Goal: Navigation & Orientation: Understand site structure

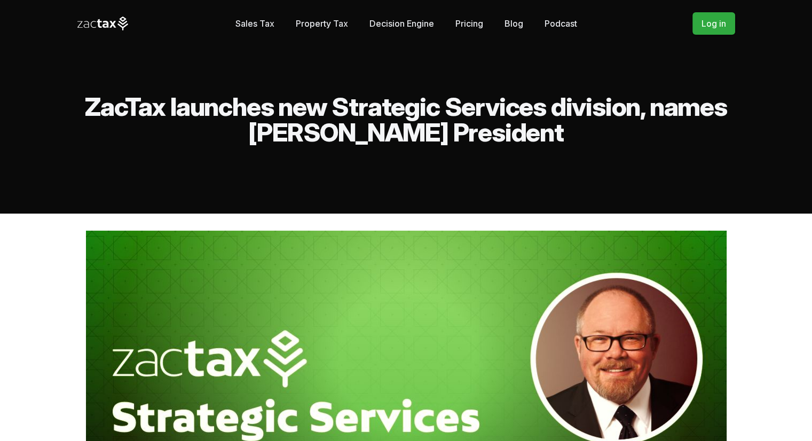
click at [100, 25] on icon at bounding box center [102, 24] width 51 height 14
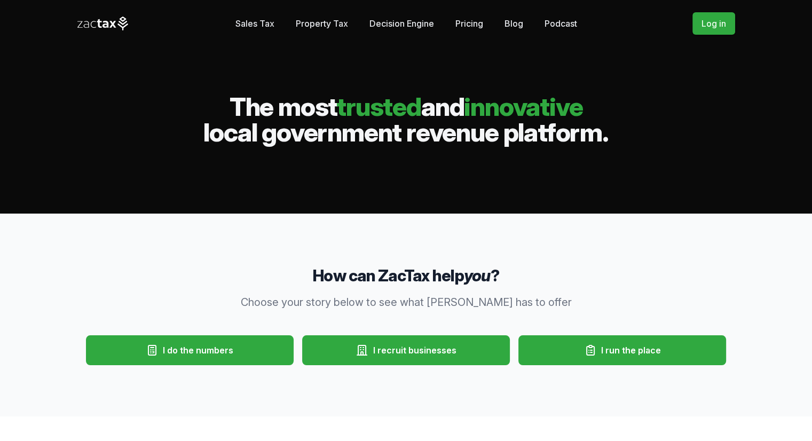
click at [408, 20] on link "Decision Engine" at bounding box center [402, 23] width 65 height 21
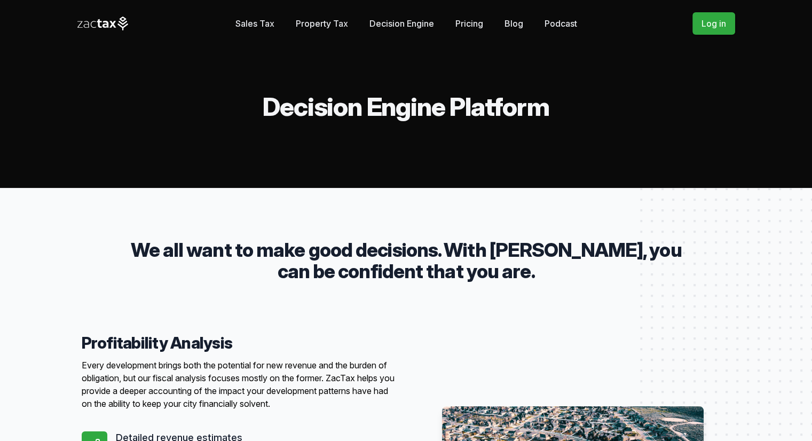
click at [323, 23] on link "Property Tax" at bounding box center [322, 23] width 52 height 21
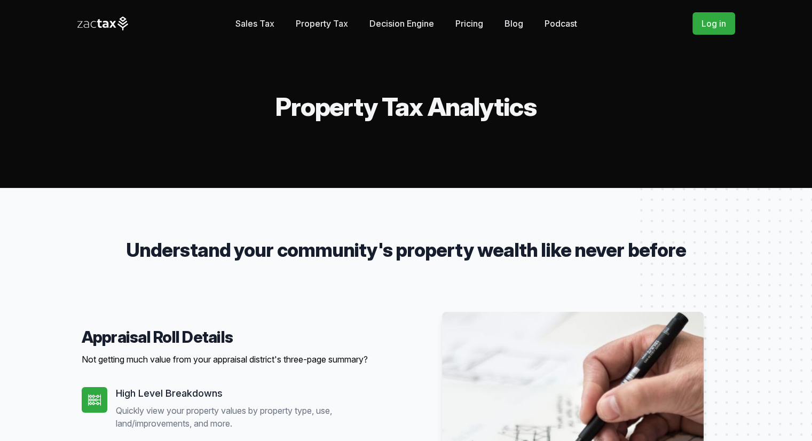
click at [248, 25] on link "Sales Tax" at bounding box center [255, 23] width 39 height 21
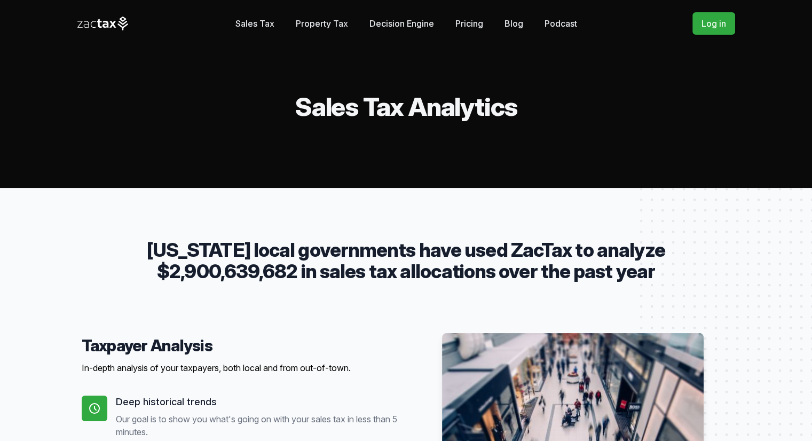
click at [393, 22] on link "Decision Engine" at bounding box center [402, 23] width 65 height 21
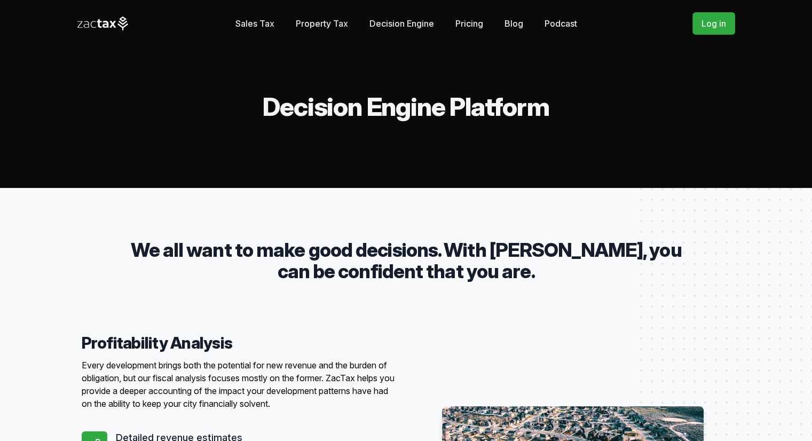
click at [314, 28] on link "Property Tax" at bounding box center [322, 23] width 52 height 21
